Goal: Transaction & Acquisition: Purchase product/service

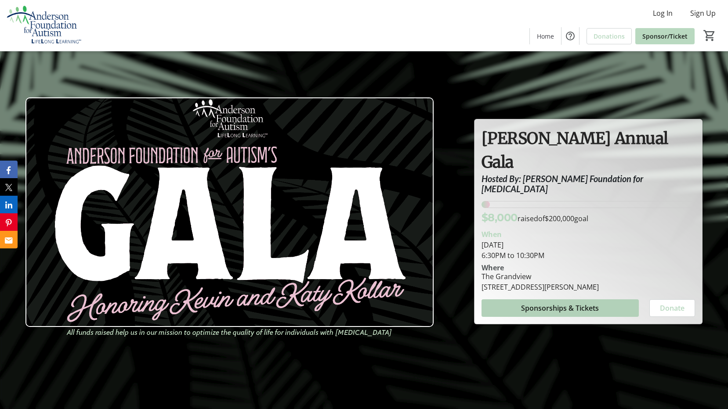
click at [557, 303] on span "Sponsorships & Tickets" at bounding box center [560, 308] width 78 height 11
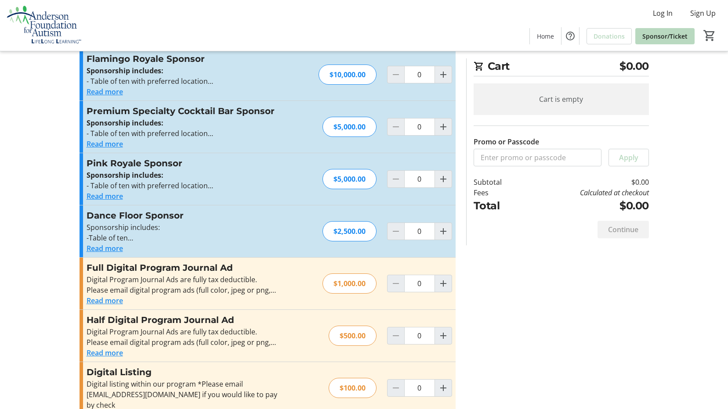
scroll to position [263, 0]
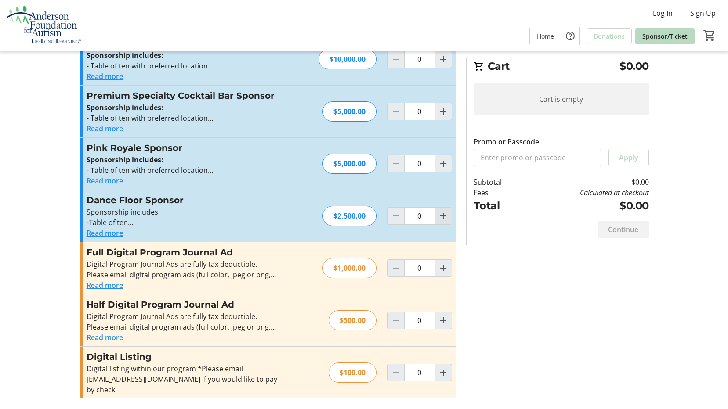
click at [443, 217] on mat-icon "Increment by one" at bounding box center [443, 216] width 11 height 11
type input "1"
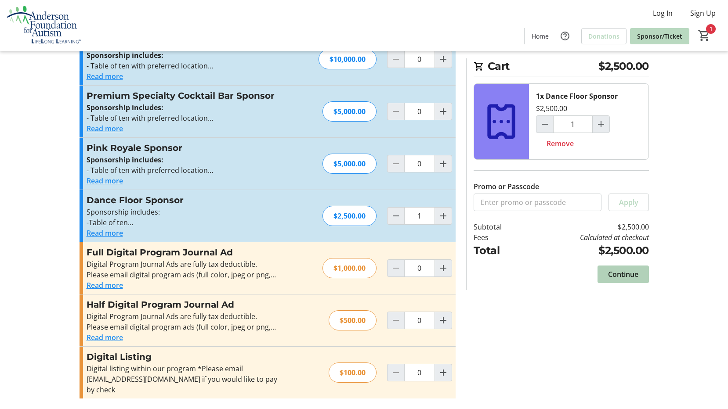
click at [629, 271] on span "Continue" at bounding box center [623, 274] width 30 height 11
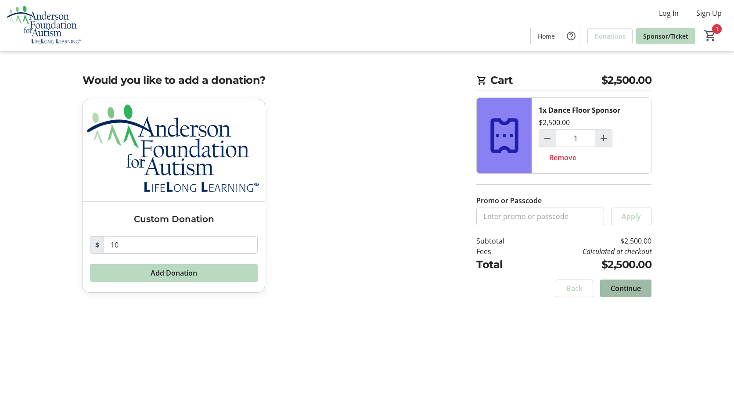
click at [625, 289] on span "Continue" at bounding box center [626, 288] width 30 height 11
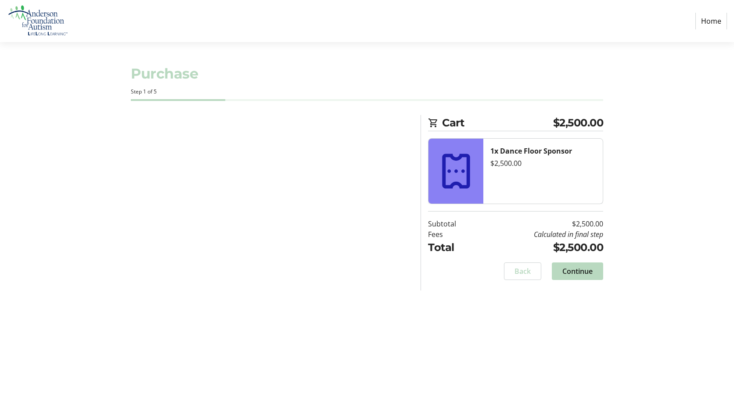
select select "US"
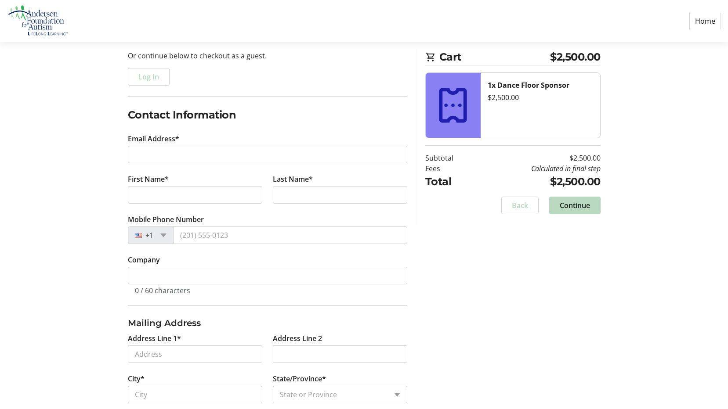
scroll to position [88, 0]
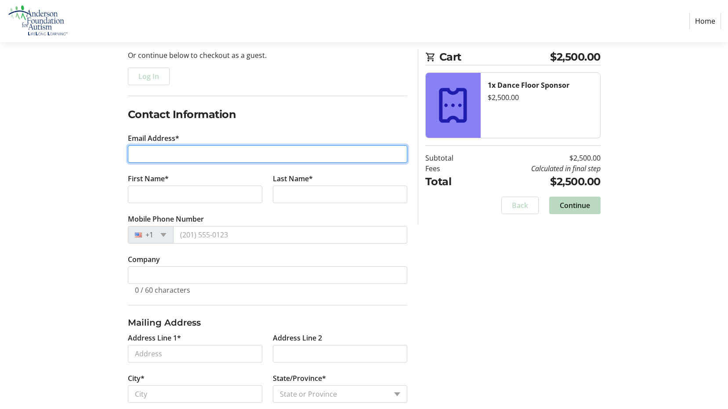
click at [176, 153] on input "Email Address*" at bounding box center [267, 154] width 279 height 18
type input "[EMAIL_ADDRESS][DOMAIN_NAME]"
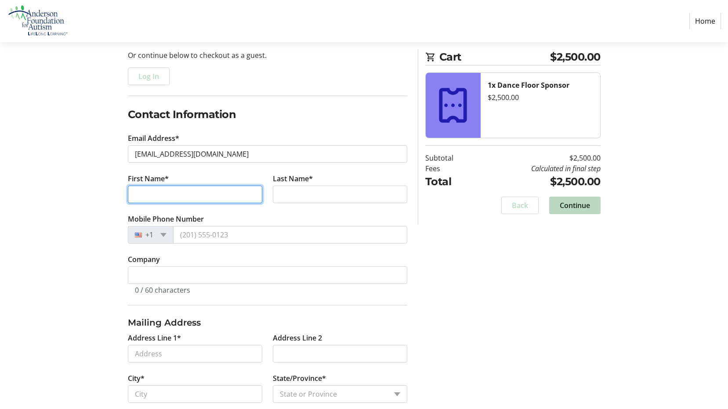
type input "[PERSON_NAME]"
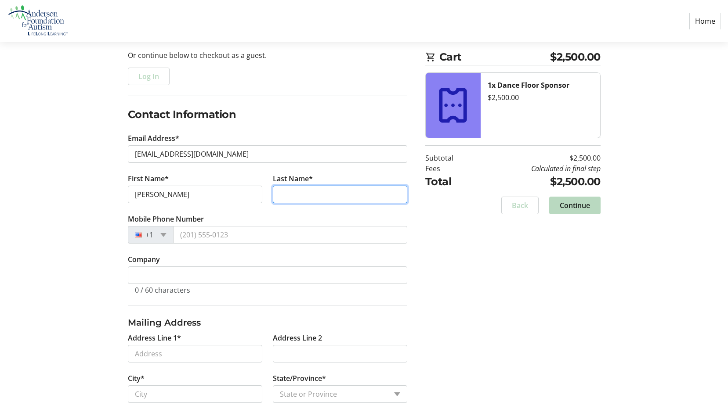
type input "[PERSON_NAME]"
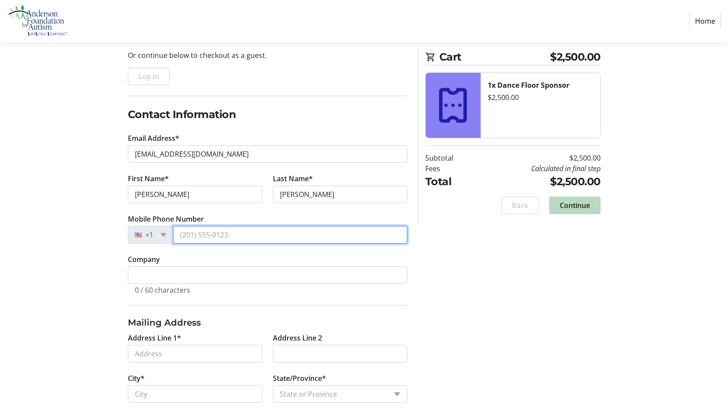
type input "[PHONE_NUMBER]"
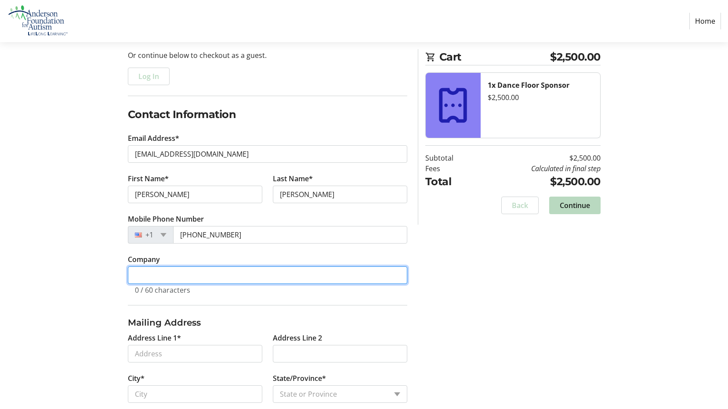
type input "Ulster Savings Bank"
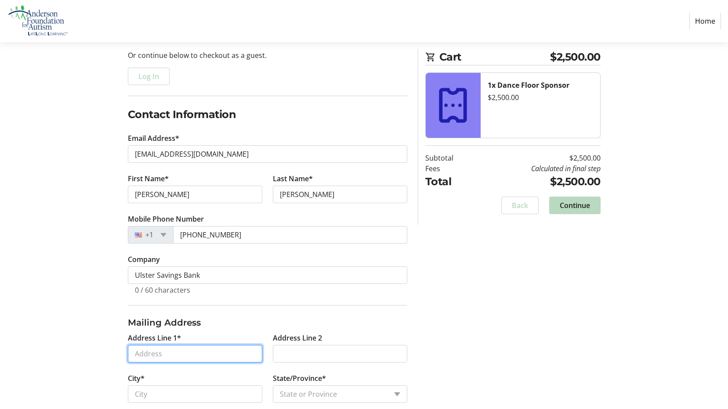
type input "[STREET_ADDRESS][PERSON_NAME]"
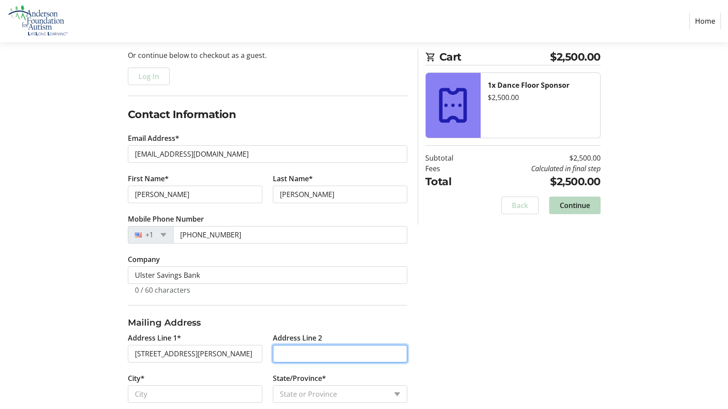
type input "[GEOGRAPHIC_DATA]"
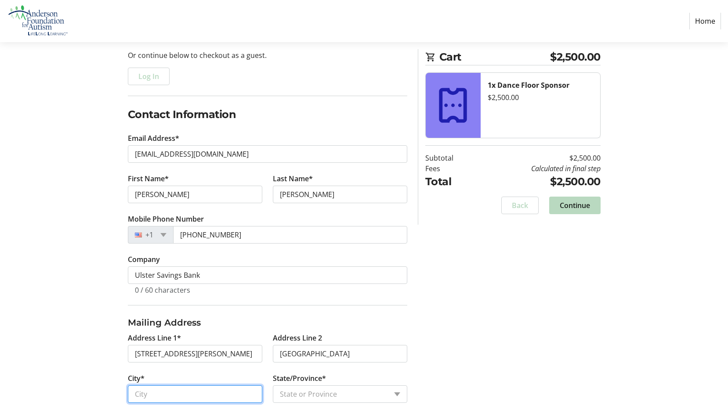
type input "AUTHORIZED PERSON"
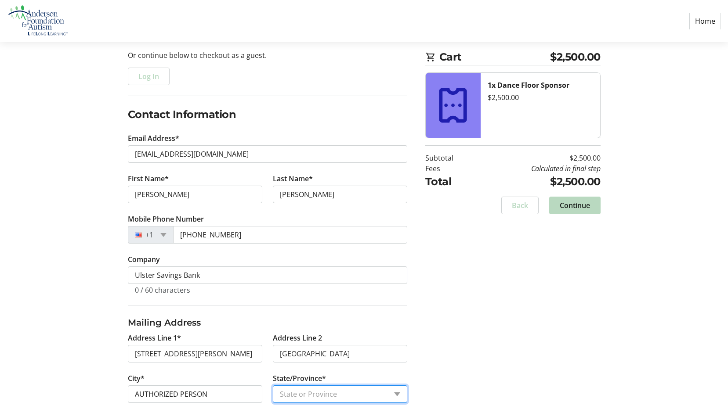
select select "NY"
type input "12401"
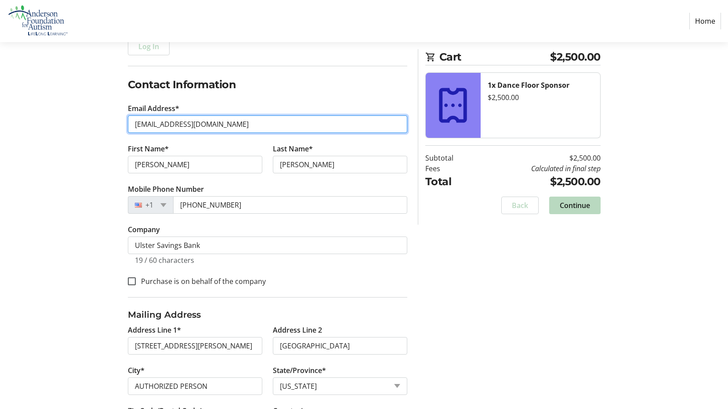
scroll to position [165, 0]
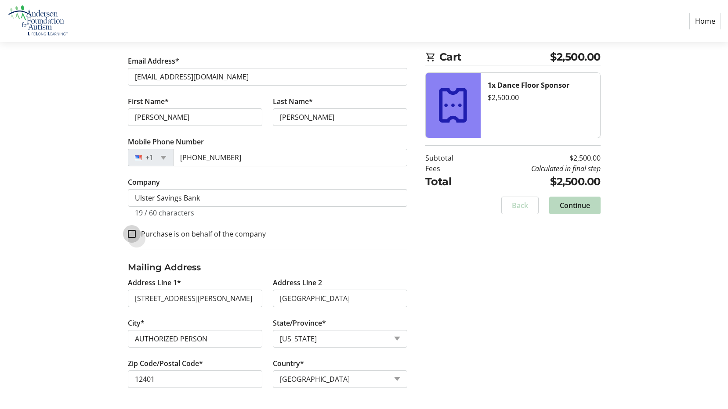
click at [132, 232] on input "Purchase is on behalf of the company" at bounding box center [132, 234] width 8 height 8
checkbox input "true"
drag, startPoint x: 336, startPoint y: 296, endPoint x: 277, endPoint y: 296, distance: 58.9
click at [277, 296] on input "[GEOGRAPHIC_DATA]" at bounding box center [340, 299] width 134 height 18
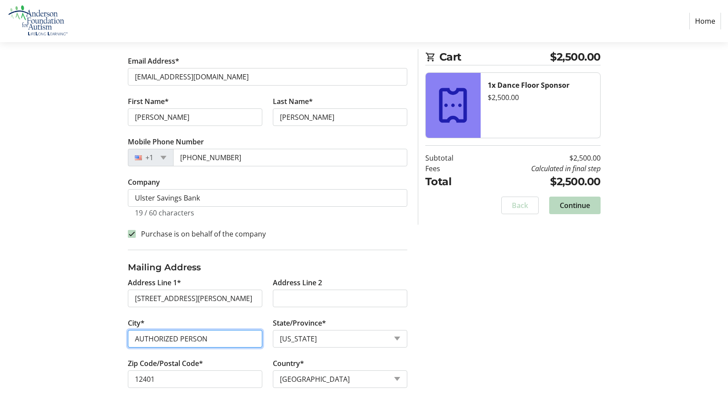
drag, startPoint x: 215, startPoint y: 341, endPoint x: 123, endPoint y: 341, distance: 91.4
click at [123, 341] on tr-form-field "City* AUTHORIZED PERSON" at bounding box center [195, 338] width 145 height 40
type input "[GEOGRAPHIC_DATA]"
click at [69, 305] on section "Purchase Step 1 of 5 Cart $2,500.00 1x Dance Floor Sponsor $2,500.00 Subtotal $…" at bounding box center [364, 143] width 728 height 532
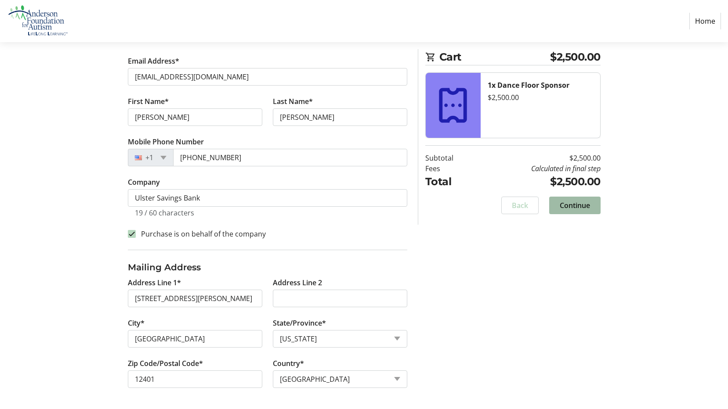
click at [579, 202] on span "Continue" at bounding box center [575, 205] width 30 height 11
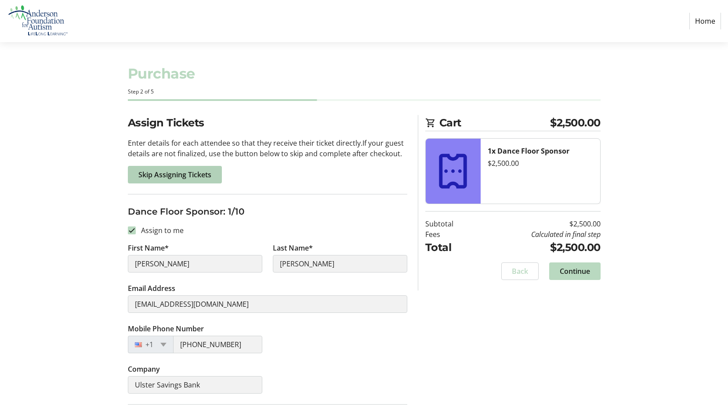
click at [208, 175] on span "Skip Assigning Tickets" at bounding box center [174, 175] width 73 height 11
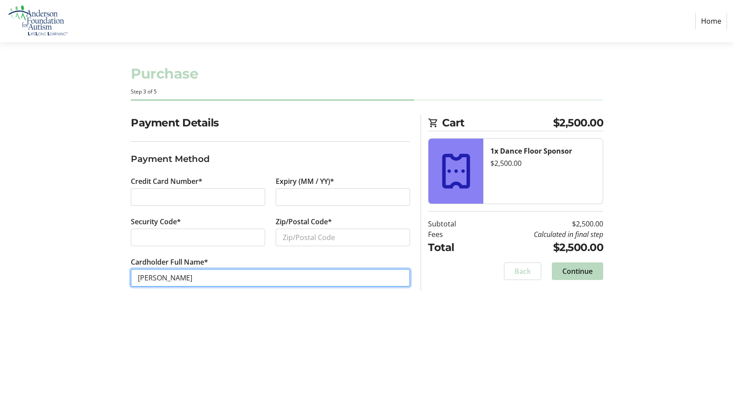
click at [155, 278] on input "[PERSON_NAME]" at bounding box center [270, 278] width 279 height 18
type input "[PERSON_NAME]"
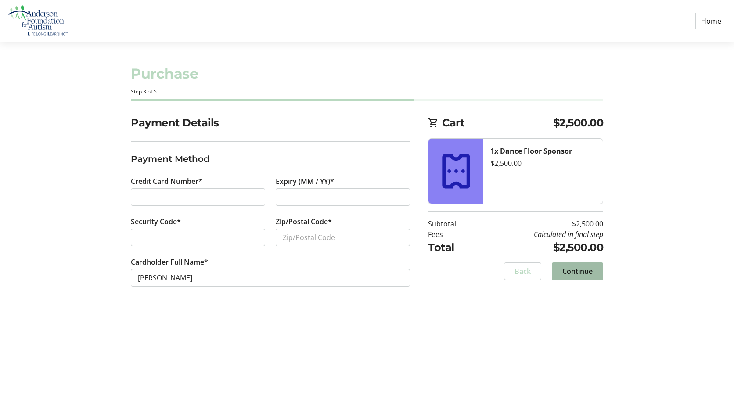
click at [582, 271] on span "Continue" at bounding box center [578, 271] width 30 height 11
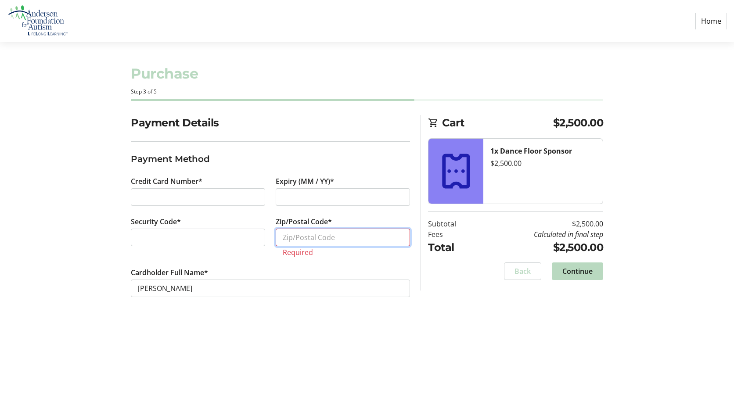
click at [303, 239] on input "Zip/Postal Code*" at bounding box center [343, 238] width 134 height 18
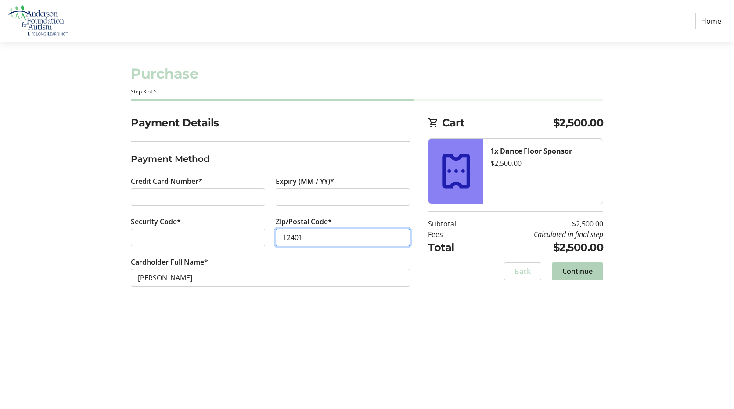
type input "12401"
click at [574, 268] on span "Continue" at bounding box center [578, 271] width 30 height 11
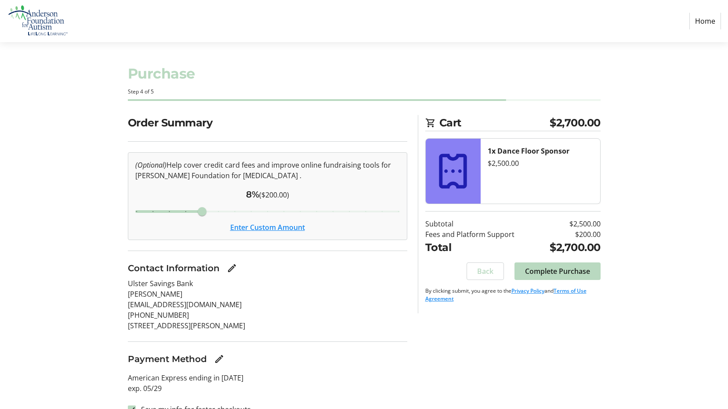
scroll to position [16, 0]
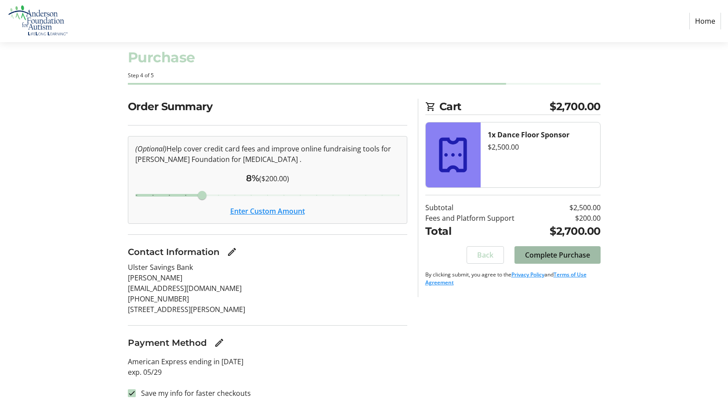
click at [535, 253] on span "Complete Purchase" at bounding box center [557, 255] width 65 height 11
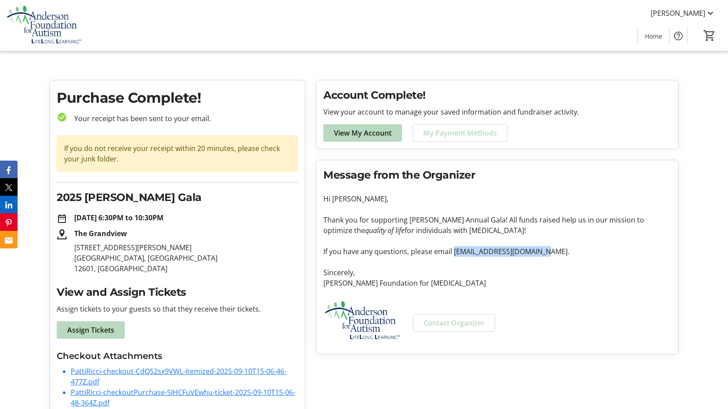
drag, startPoint x: 542, startPoint y: 252, endPoint x: 453, endPoint y: 253, distance: 88.7
click at [453, 253] on p "If you have any questions, please email [EMAIL_ADDRESS][DOMAIN_NAME]." at bounding box center [497, 251] width 348 height 11
drag, startPoint x: 453, startPoint y: 253, endPoint x: 459, endPoint y: 253, distance: 5.8
copy p "[EMAIL_ADDRESS][DOMAIN_NAME]"
